Goal: Check status: Check status

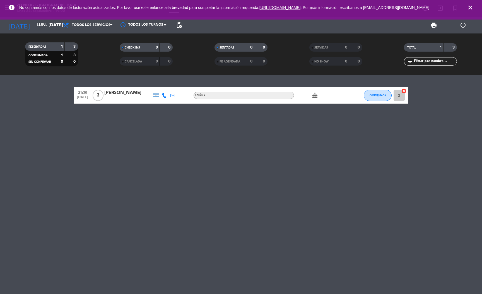
click at [35, 22] on input "lun. [DATE]" at bounding box center [63, 25] width 59 height 11
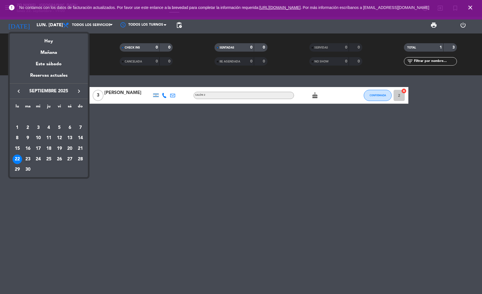
click at [28, 156] on div "23" at bounding box center [27, 158] width 9 height 9
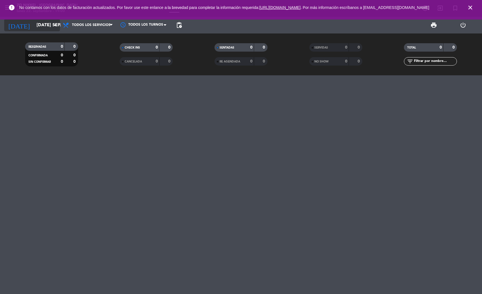
click at [53, 28] on input "[DATE] sep." at bounding box center [63, 25] width 59 height 11
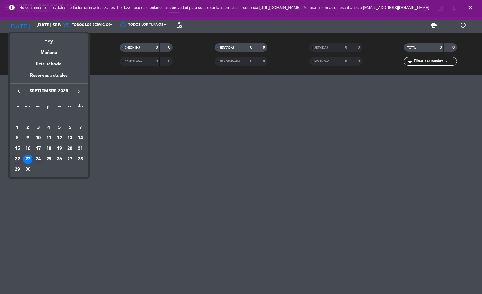
click at [35, 155] on div "24" at bounding box center [37, 158] width 9 height 9
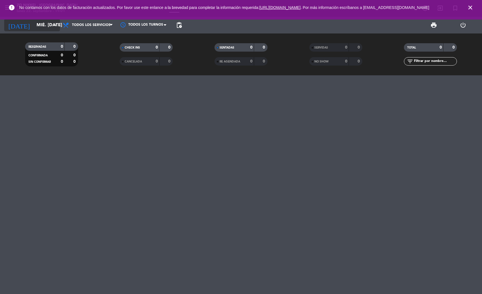
click at [43, 25] on input "mié. [DATE]" at bounding box center [63, 25] width 59 height 11
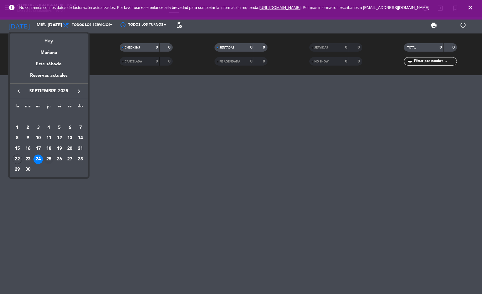
click at [51, 157] on div "25" at bounding box center [48, 158] width 9 height 9
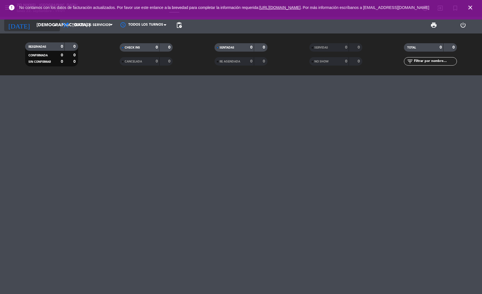
click at [51, 24] on input "[DEMOGRAPHIC_DATA] [DATE]" at bounding box center [63, 25] width 59 height 11
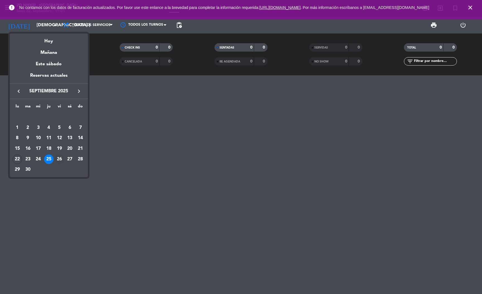
click at [59, 162] on div "26" at bounding box center [59, 158] width 9 height 9
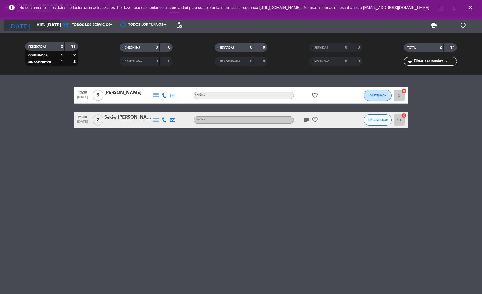
click at [50, 22] on input "vie. [DATE]" at bounding box center [63, 25] width 59 height 11
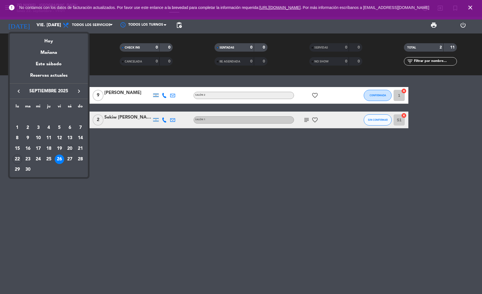
click at [69, 153] on div "20" at bounding box center [69, 148] width 9 height 9
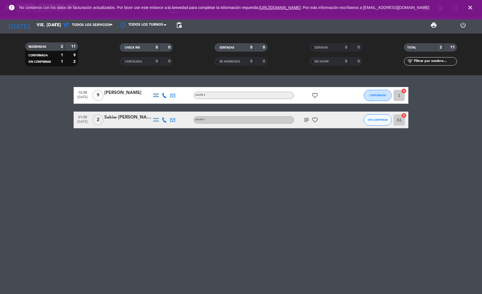
type input "sáb. [DATE]"
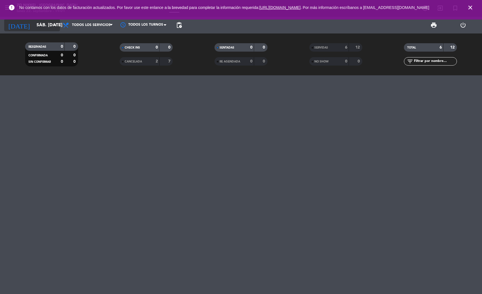
click at [50, 26] on input "sáb. [DATE]" at bounding box center [63, 25] width 59 height 11
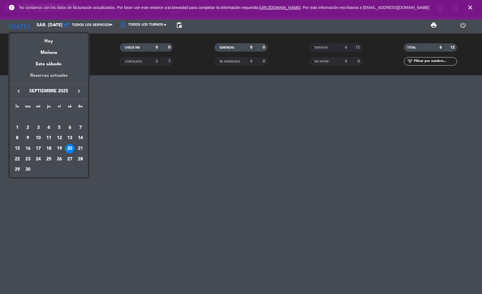
click at [54, 75] on div "Reservas actuales" at bounding box center [49, 77] width 78 height 11
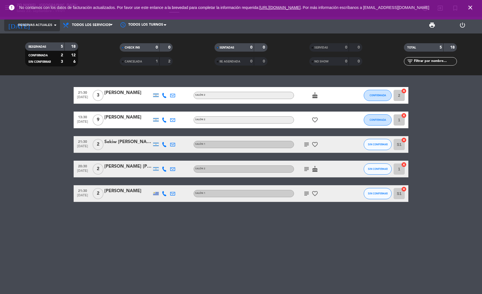
click at [48, 24] on span "Reservas actuales" at bounding box center [35, 25] width 34 height 5
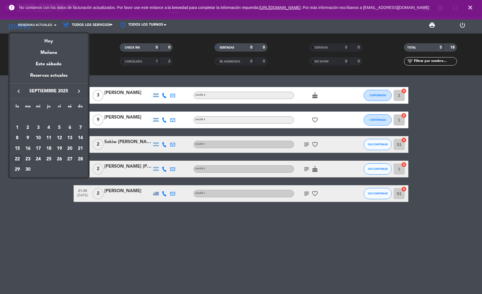
click at [18, 155] on div "22" at bounding box center [17, 158] width 9 height 9
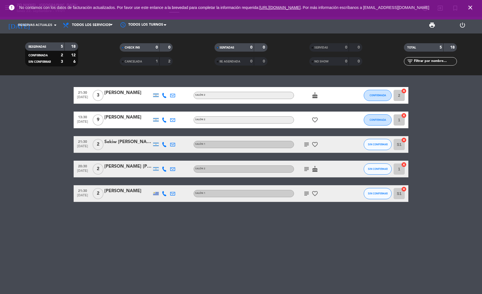
type input "lun. [DATE]"
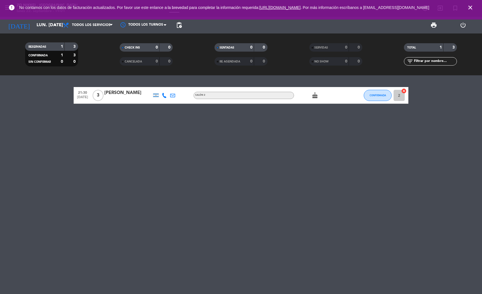
click at [253, 186] on div "21:30 [DATE] 3 [PERSON_NAME] Salón 2 cake CONFIRMADA 2 cancel" at bounding box center [241, 184] width 482 height 219
click at [252, 169] on div "21:30 [DATE] 3 [PERSON_NAME] Salón 2 cake CONFIRMADA 2 cancel" at bounding box center [241, 184] width 482 height 219
